Goal: Transaction & Acquisition: Download file/media

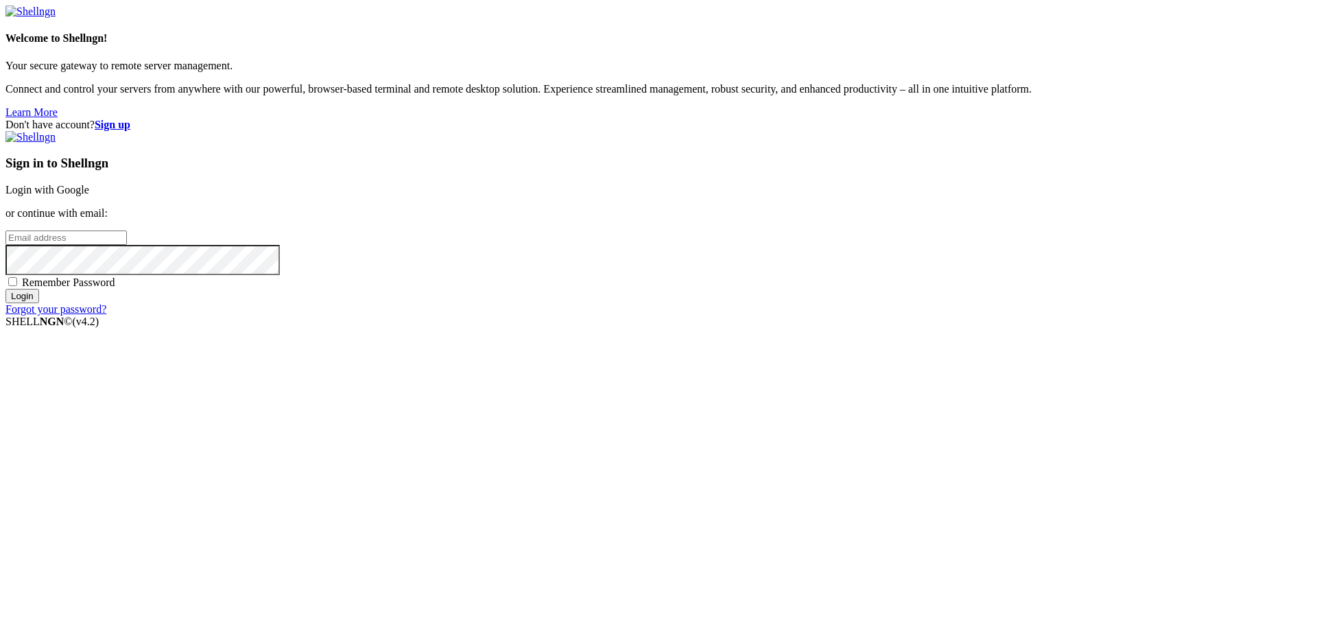
type input "[EMAIL_ADDRESS][DOMAIN_NAME]"
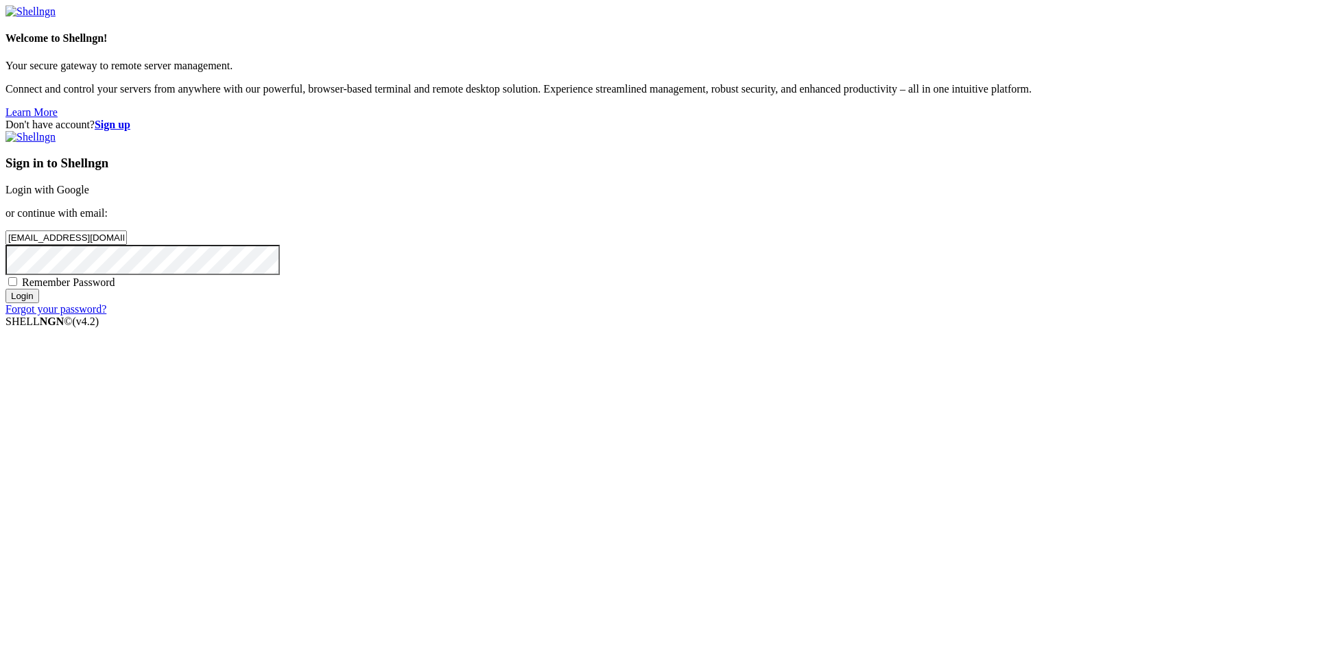
click at [39, 303] on input "Login" at bounding box center [22, 296] width 34 height 14
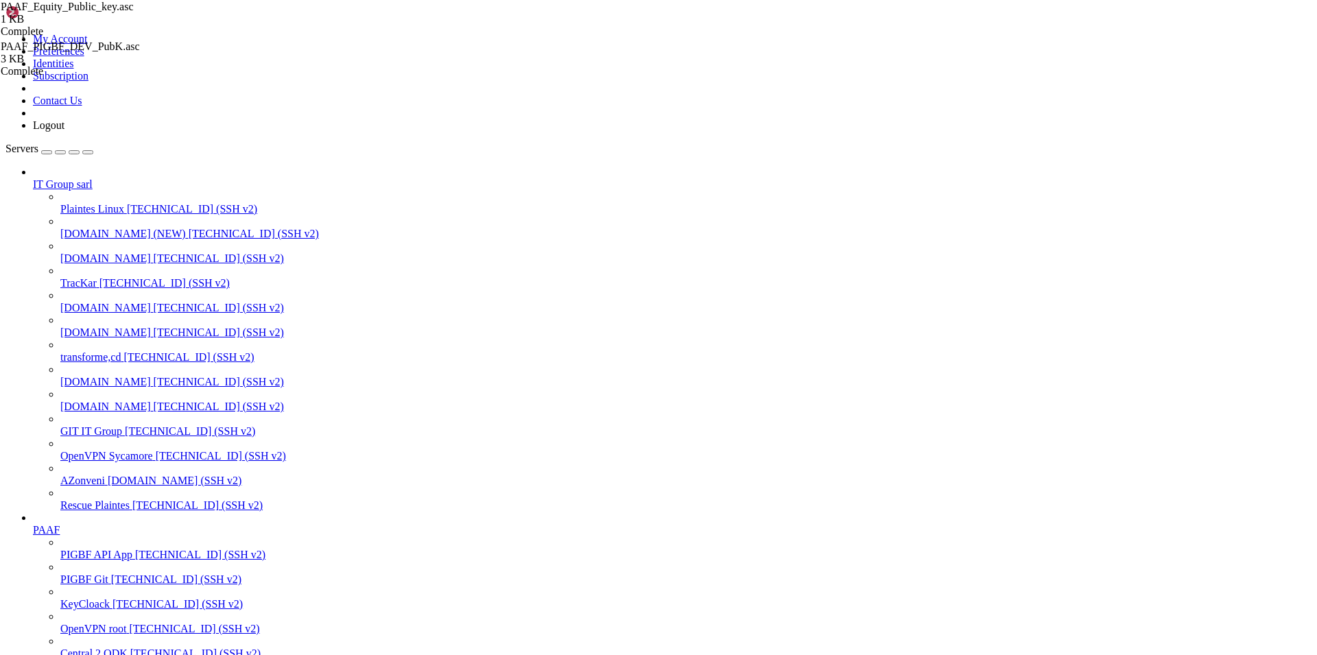
scroll to position [2979, 0]
click at [89, 401] on span "[DOMAIN_NAME]" at bounding box center [105, 407] width 91 height 12
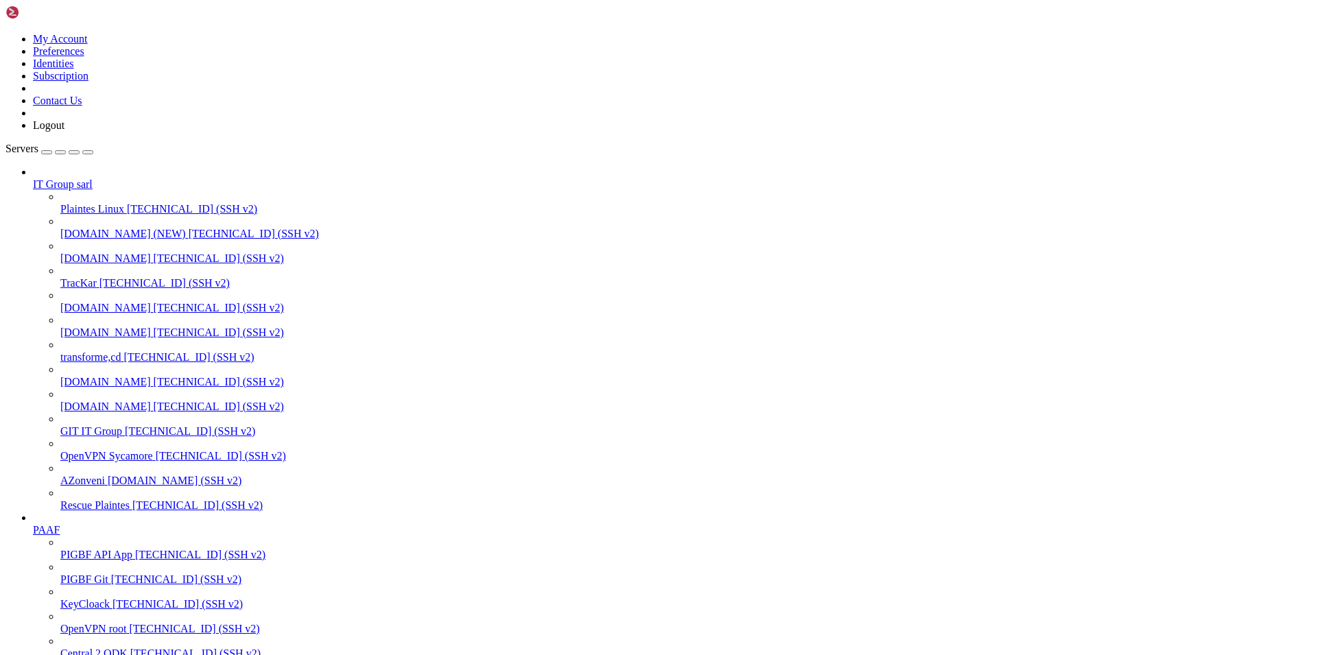
type input "/home/[PERSON_NAME]"
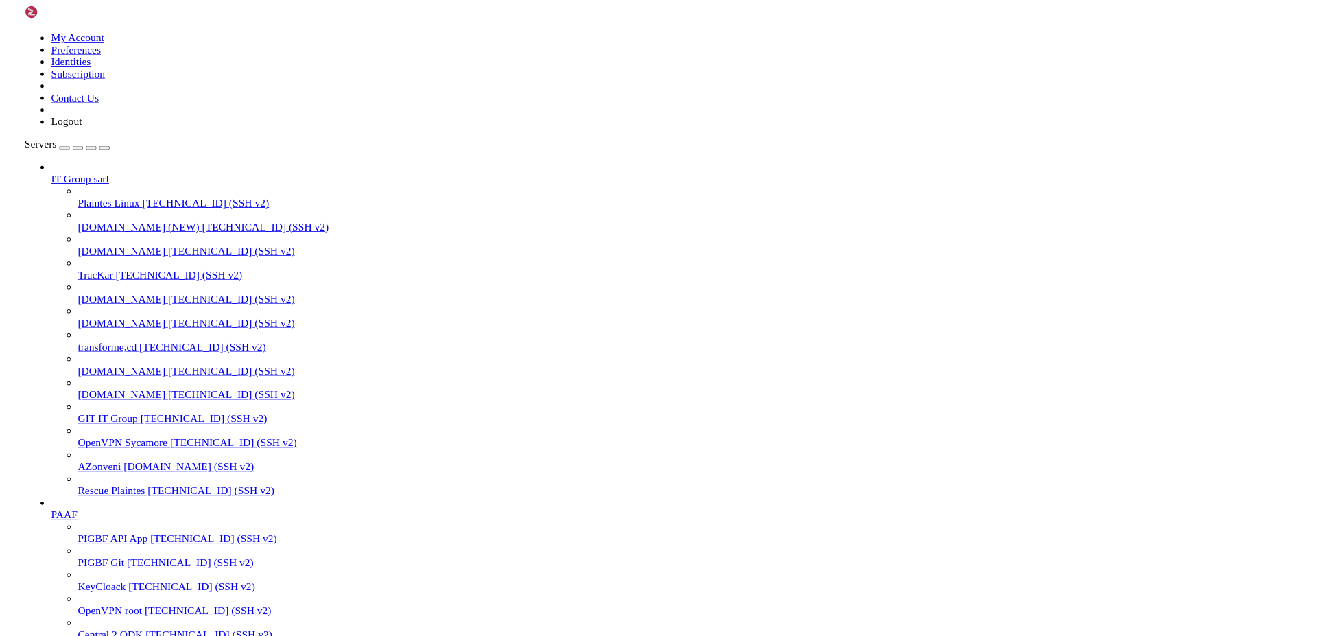
scroll to position [469, 0]
